Goal: Task Accomplishment & Management: Use online tool/utility

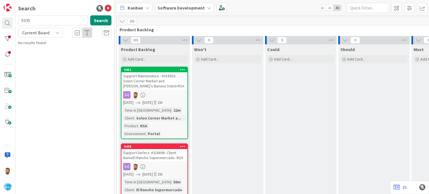
type input "9335"
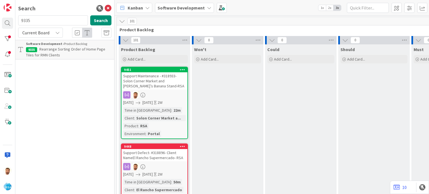
click at [51, 48] on span "Rearrange Sorting Order of Home Page Tiles for RMN Clients" at bounding box center [65, 52] width 79 height 11
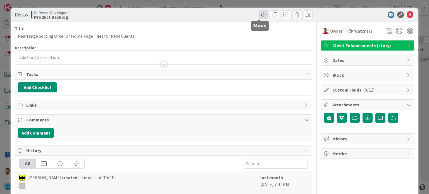
click at [259, 14] on span at bounding box center [263, 14] width 9 height 9
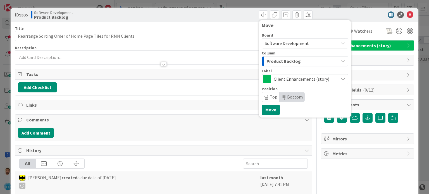
click at [282, 62] on span "Product Backlog" at bounding box center [283, 60] width 34 height 7
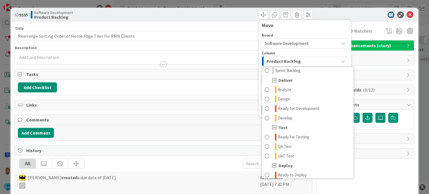
scroll to position [112, 0]
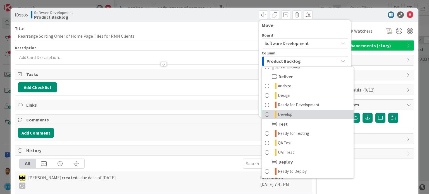
click at [278, 116] on span "Develop" at bounding box center [285, 114] width 15 height 7
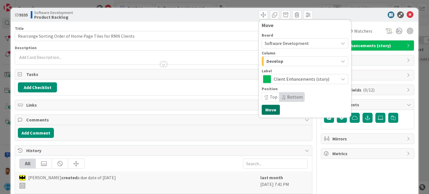
click at [267, 109] on button "Move" at bounding box center [270, 110] width 18 height 10
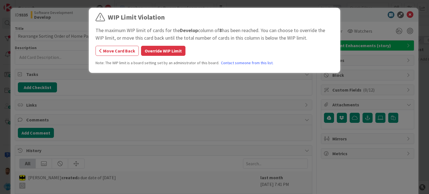
click at [175, 57] on div "WIP Limit Violation The maximum WIP limit of cards for the Develop column of 8 …" at bounding box center [214, 41] width 238 height 58
click at [171, 53] on button "Override WIP Limit" at bounding box center [163, 51] width 44 height 10
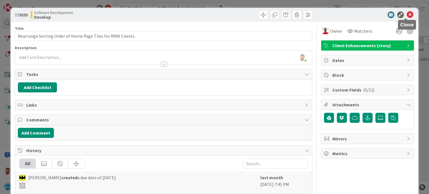
click at [407, 13] on icon at bounding box center [409, 14] width 7 height 7
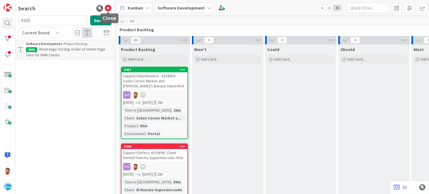
click at [106, 6] on icon at bounding box center [108, 8] width 7 height 7
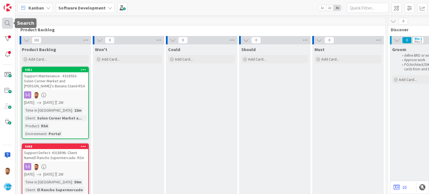
click at [9, 22] on div at bounding box center [7, 23] width 11 height 11
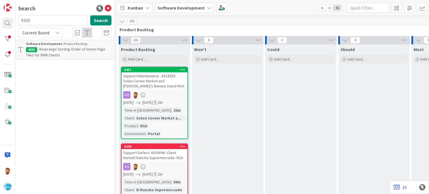
click at [71, 51] on span "Rearrange Sorting Order of Home Page Tiles for RMN Clients" at bounding box center [65, 52] width 79 height 11
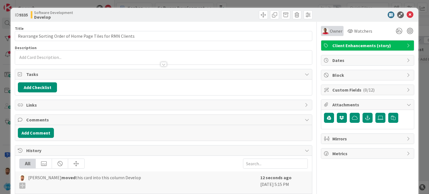
click at [330, 29] on span "Owner" at bounding box center [336, 31] width 13 height 7
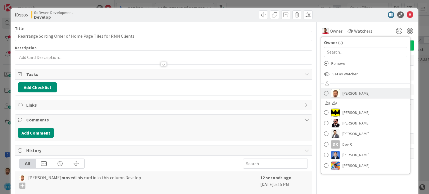
click at [354, 93] on span "[PERSON_NAME]" at bounding box center [355, 93] width 27 height 8
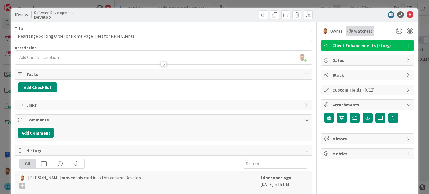
click at [357, 35] on div "Watchers" at bounding box center [359, 31] width 28 height 10
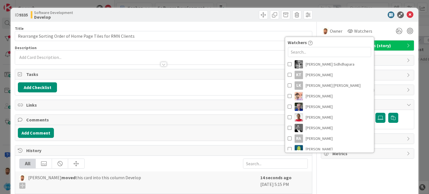
scroll to position [72, 0]
click at [287, 116] on span at bounding box center [289, 116] width 4 height 8
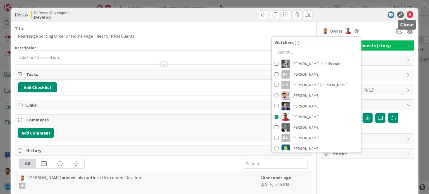
click at [406, 16] on icon at bounding box center [409, 14] width 7 height 7
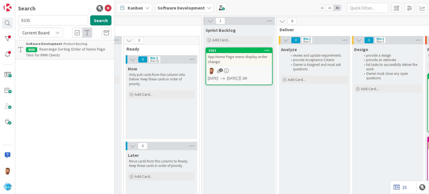
scroll to position [0, 443]
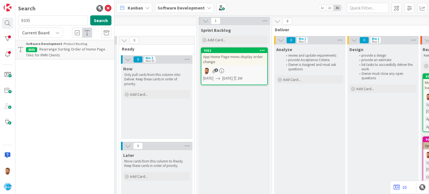
click at [109, 8] on icon at bounding box center [108, 8] width 7 height 7
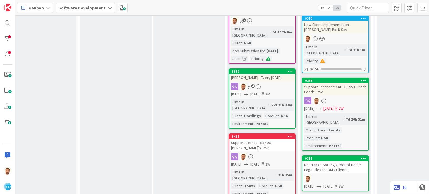
scroll to position [136, 538]
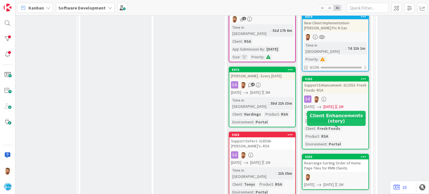
click at [324, 159] on div "Rearrange Sorting Order of Home Page Tiles for RMN Clients" at bounding box center [335, 165] width 66 height 12
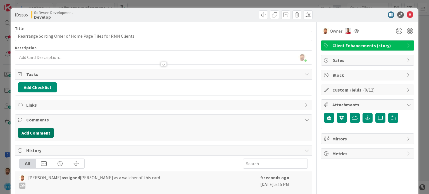
click at [42, 130] on button "Add Comment" at bounding box center [36, 133] width 36 height 10
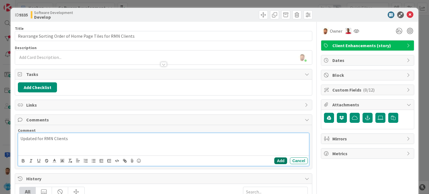
click at [277, 159] on button "Add" at bounding box center [280, 160] width 13 height 7
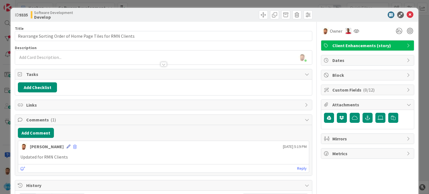
click at [66, 145] on icon at bounding box center [68, 147] width 4 height 4
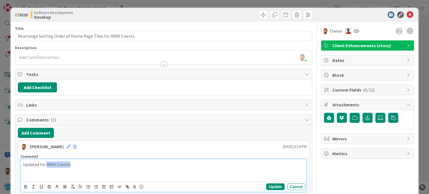
drag, startPoint x: 46, startPoint y: 164, endPoint x: 70, endPoint y: 164, distance: 23.7
click at [70, 164] on p "Updated for RMN Clients" at bounding box center [163, 164] width 281 height 6
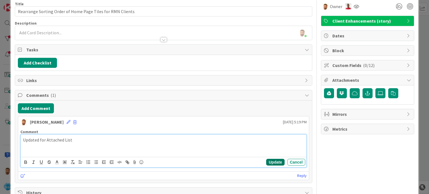
click at [275, 161] on button "Update" at bounding box center [275, 162] width 18 height 7
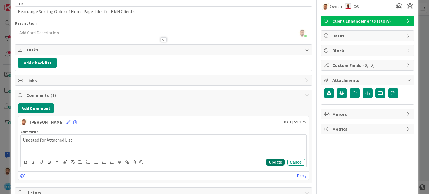
scroll to position [19, 0]
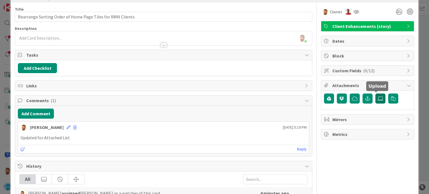
click at [377, 98] on icon at bounding box center [380, 98] width 6 height 4
click at [375, 93] on input "file" at bounding box center [375, 93] width 0 height 0
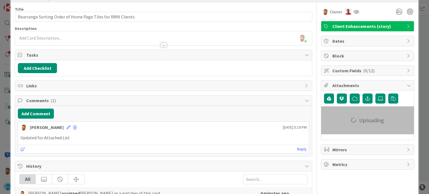
click at [258, 138] on p "Updated for Attached List" at bounding box center [163, 138] width 286 height 6
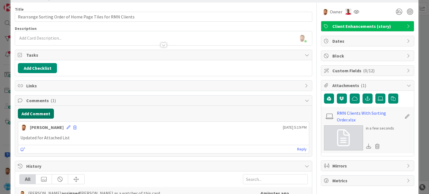
click at [40, 111] on button "Add Comment" at bounding box center [36, 114] width 36 height 10
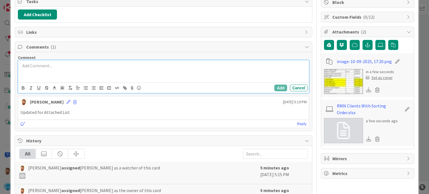
scroll to position [74, 0]
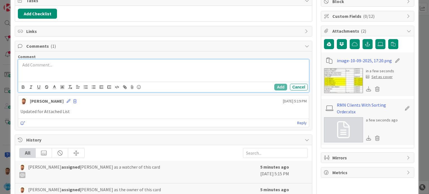
click at [133, 72] on div at bounding box center [163, 70] width 290 height 22
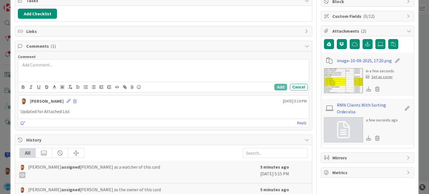
click at [200, 112] on p "Updated for Attached List" at bounding box center [163, 111] width 286 height 6
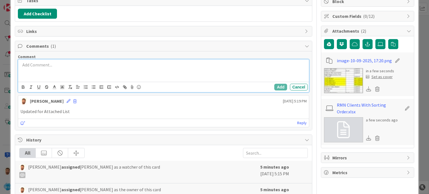
click at [67, 71] on div at bounding box center [163, 70] width 290 height 22
click at [292, 86] on button "Cancel" at bounding box center [299, 87] width 18 height 7
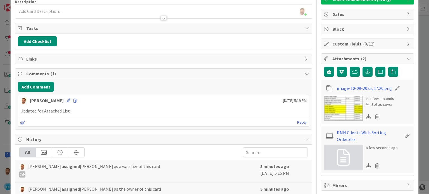
scroll to position [46, 0]
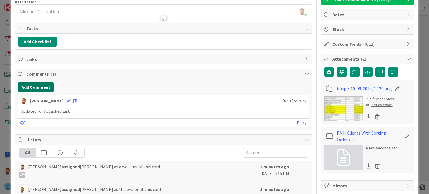
click at [52, 87] on button "Add Comment" at bounding box center [36, 87] width 36 height 10
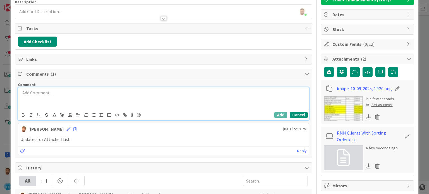
click at [292, 112] on button "Cancel" at bounding box center [299, 115] width 18 height 7
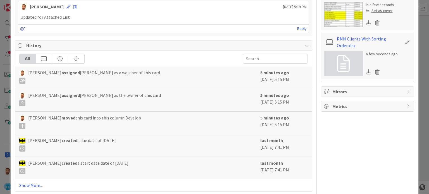
scroll to position [0, 0]
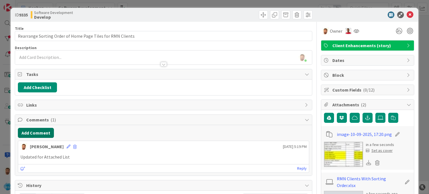
click at [52, 129] on button "Add Comment" at bounding box center [36, 133] width 36 height 10
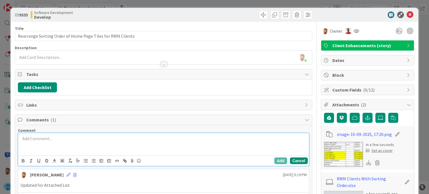
click at [293, 160] on button "Cancel" at bounding box center [299, 160] width 18 height 7
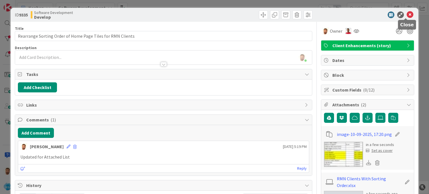
click at [407, 15] on icon at bounding box center [409, 14] width 7 height 7
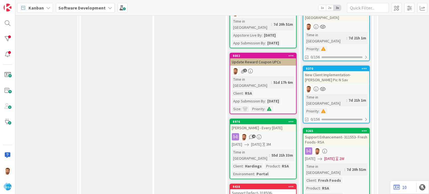
scroll to position [80, 537]
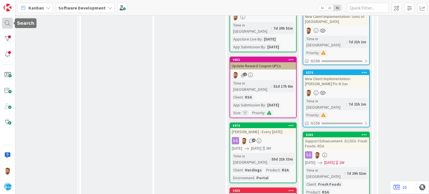
click at [9, 23] on div at bounding box center [7, 23] width 11 height 11
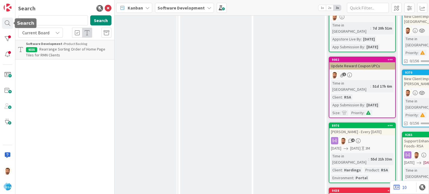
click at [42, 19] on input "9335" at bounding box center [53, 20] width 70 height 10
type input "9443"
click at [42, 43] on b "Software Development ›" at bounding box center [45, 44] width 38 height 4
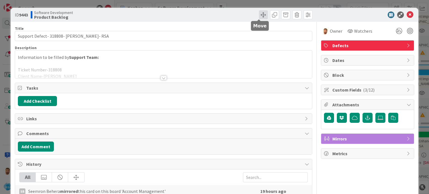
click at [259, 13] on span at bounding box center [263, 14] width 9 height 9
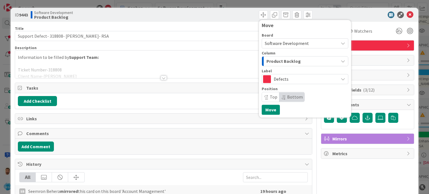
click at [265, 63] on div "Product Backlog" at bounding box center [301, 61] width 73 height 9
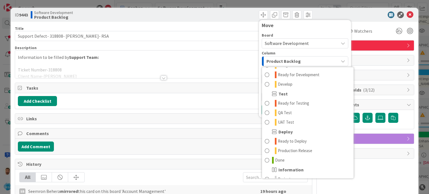
scroll to position [124, 0]
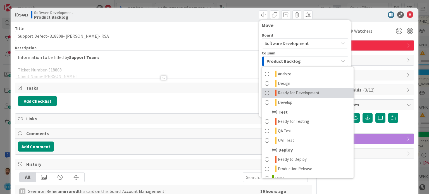
click at [265, 92] on span at bounding box center [267, 93] width 4 height 7
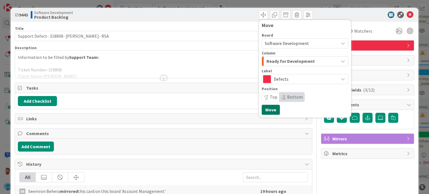
click at [266, 114] on button "Move" at bounding box center [270, 110] width 18 height 10
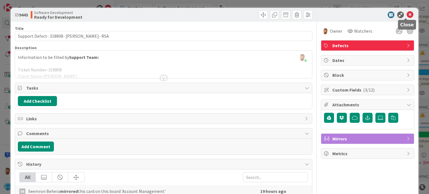
click at [406, 15] on icon at bounding box center [409, 14] width 7 height 7
